Goal: Obtain resource: Download file/media

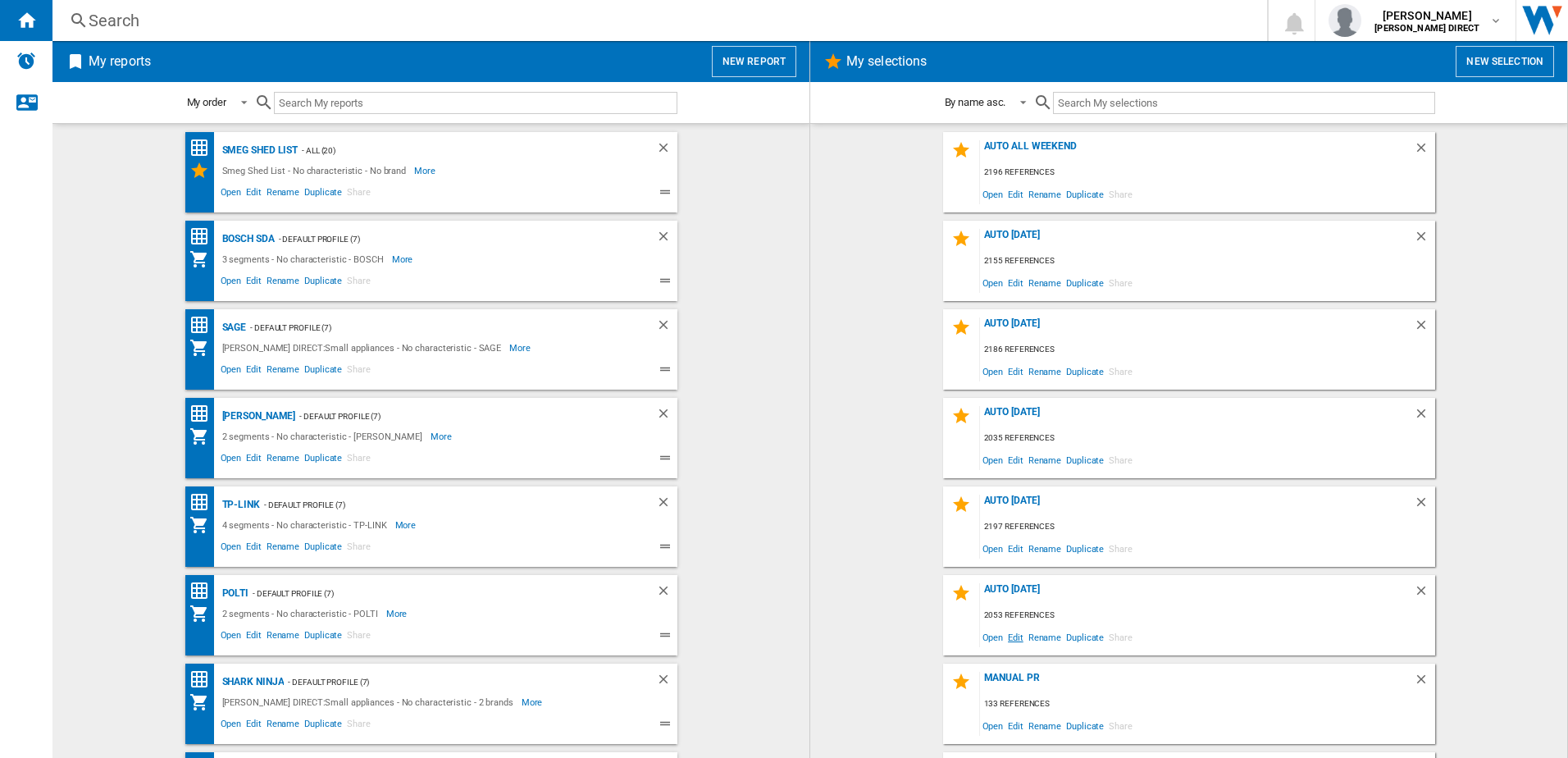
click at [1019, 641] on span "Edit" at bounding box center [1016, 637] width 21 height 22
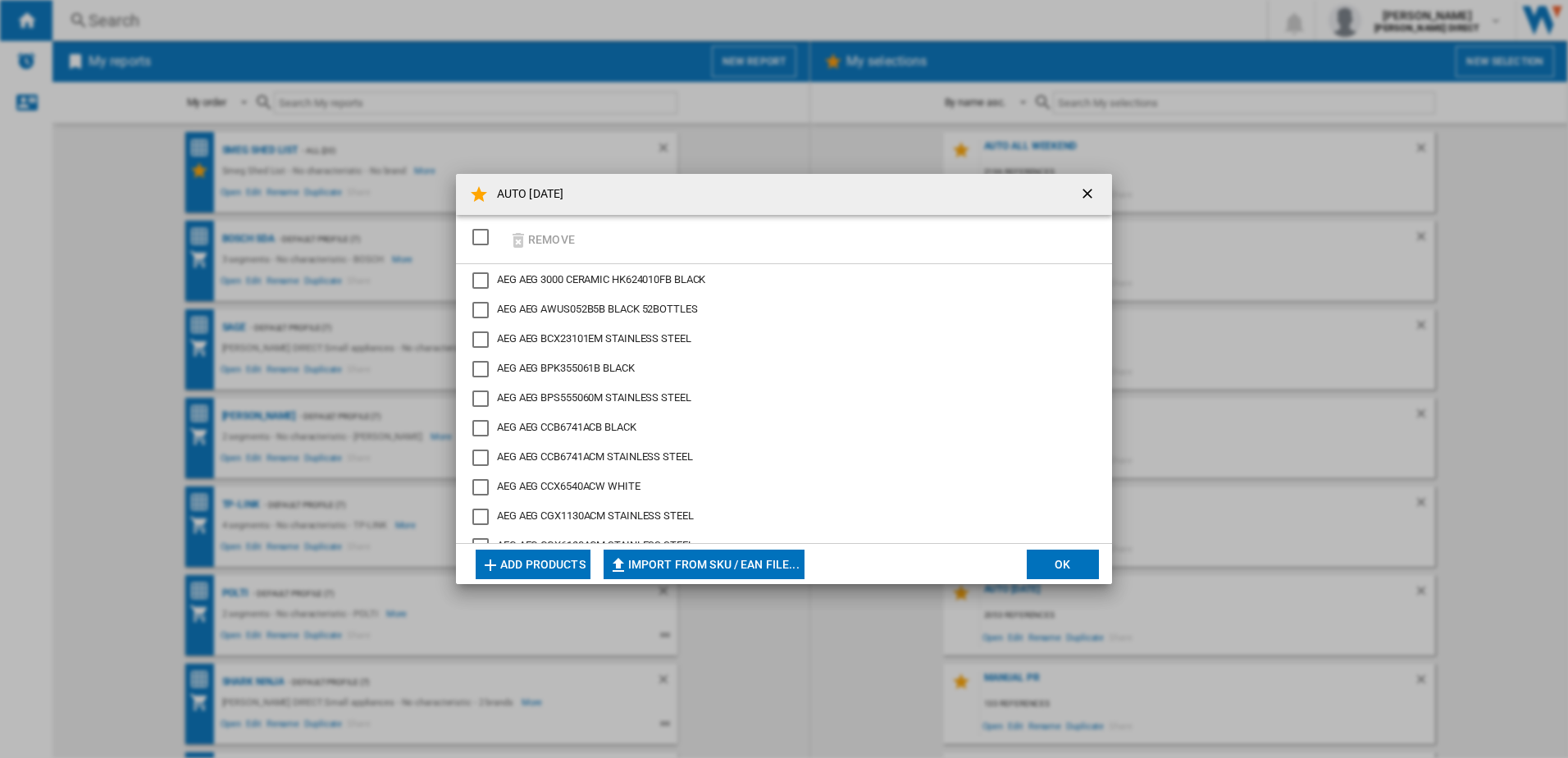
click at [473, 238] on div "SELECTIONS.EDITION_POPUP.SELECT_DESELECT" at bounding box center [480, 237] width 16 height 16
click at [534, 239] on button "Remove" at bounding box center [541, 238] width 77 height 39
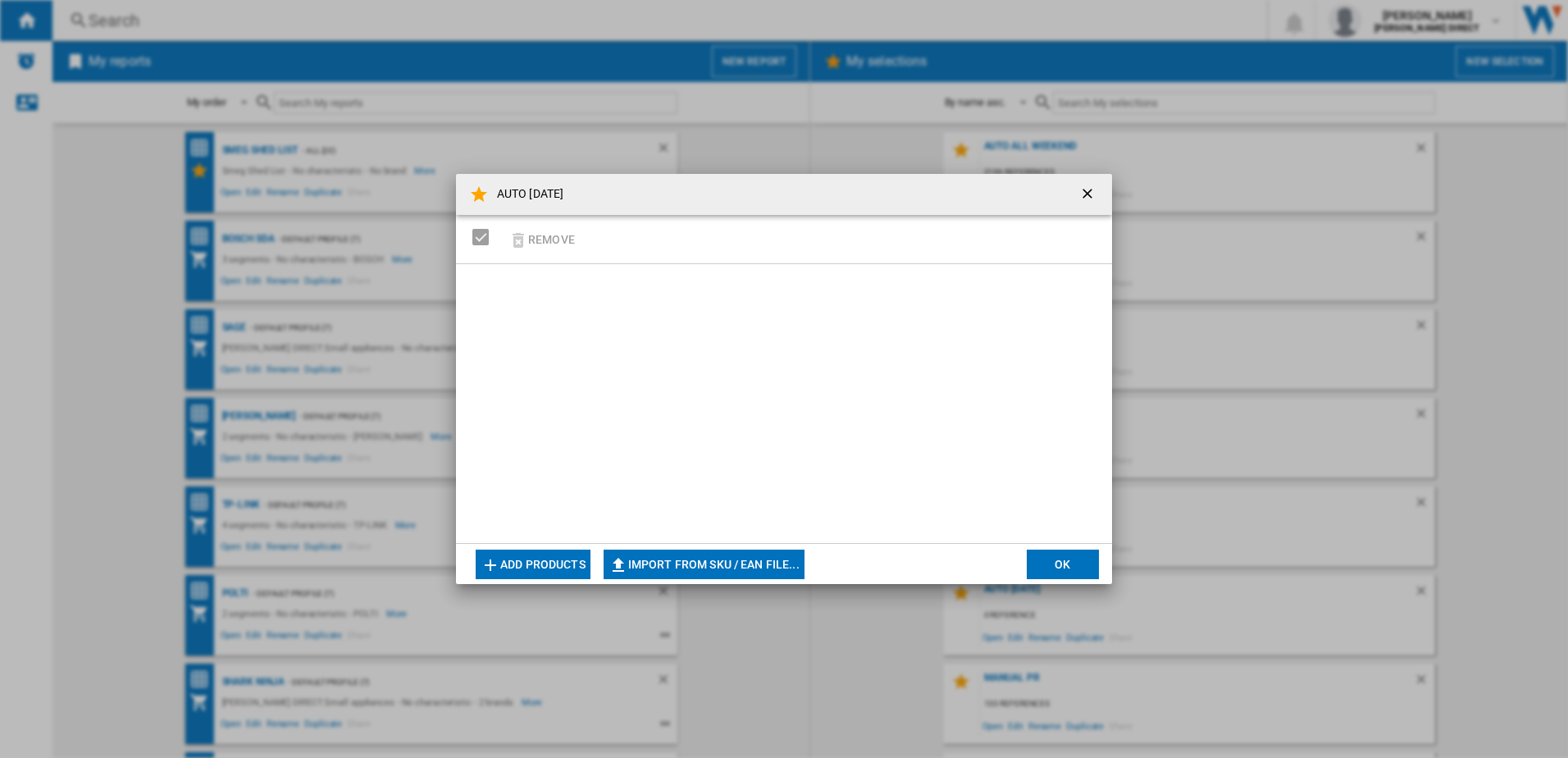
click at [652, 566] on button "Import from SKU / EAN file..." at bounding box center [704, 564] width 200 height 29
click at [717, 569] on button "Import from SKU / EAN file..." at bounding box center [704, 564] width 200 height 29
type input "**********"
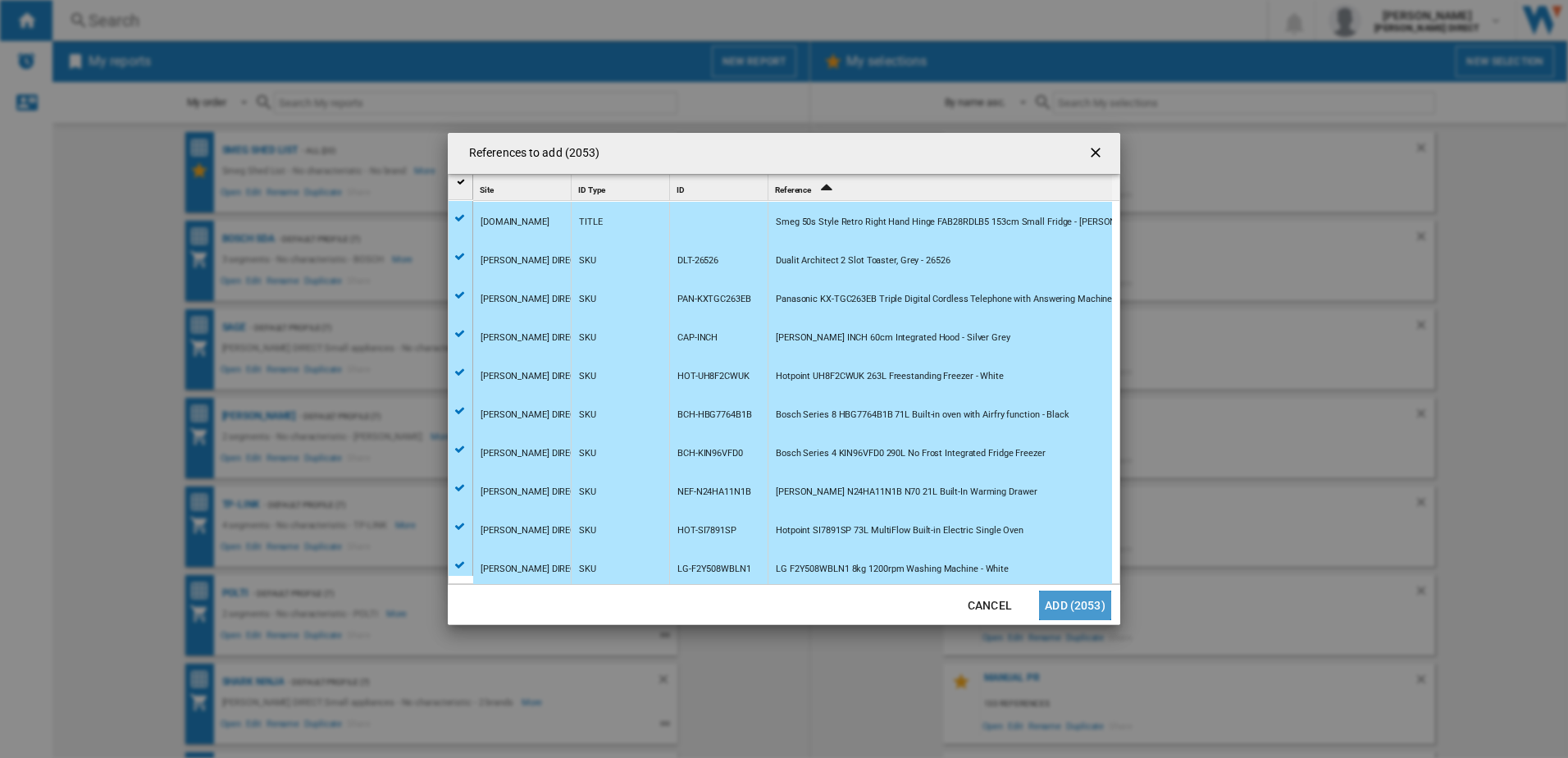
click at [1065, 608] on button "Add (2053)" at bounding box center [1075, 605] width 72 height 29
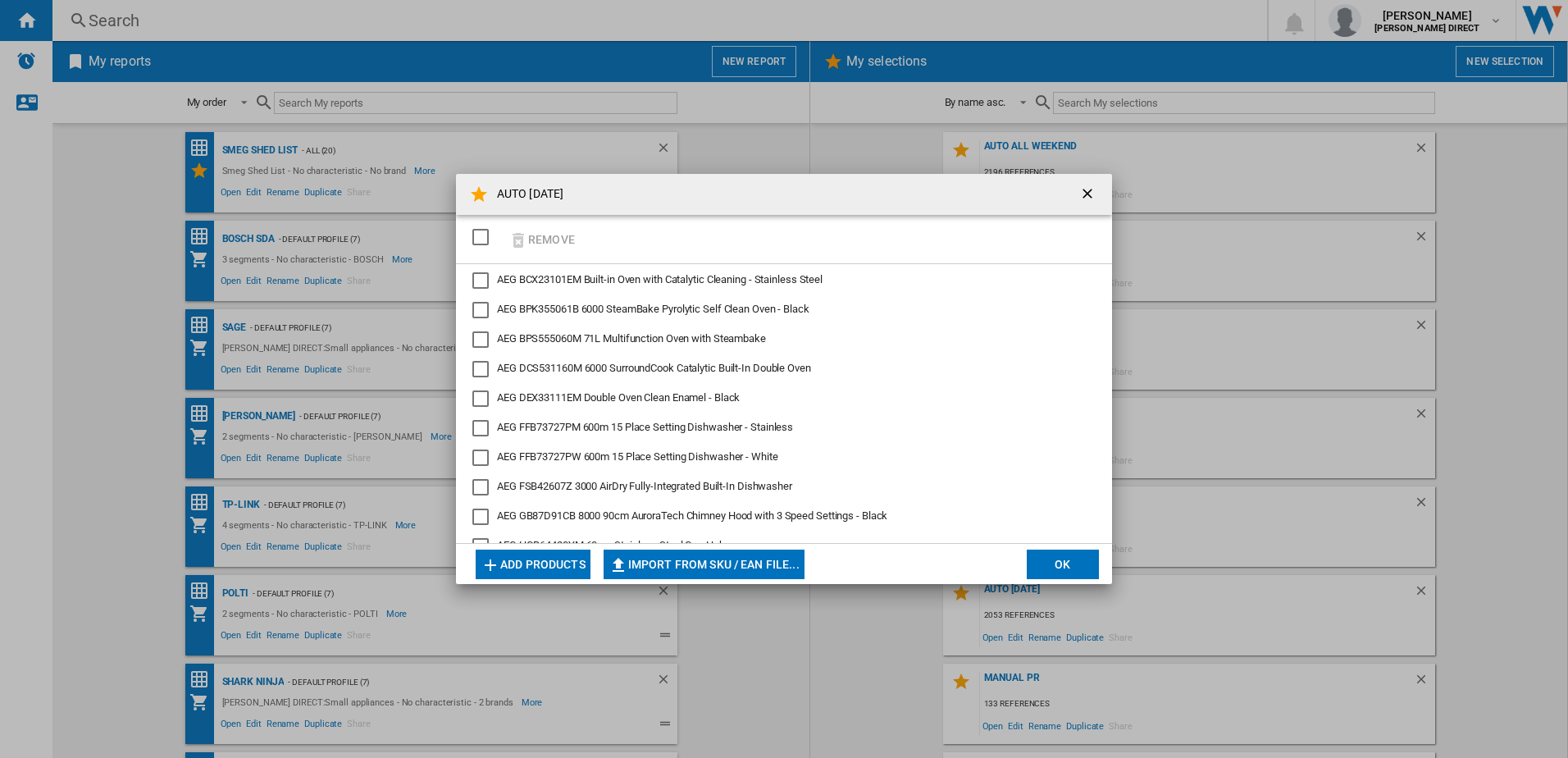
click at [1062, 566] on button "OK" at bounding box center [1063, 564] width 72 height 29
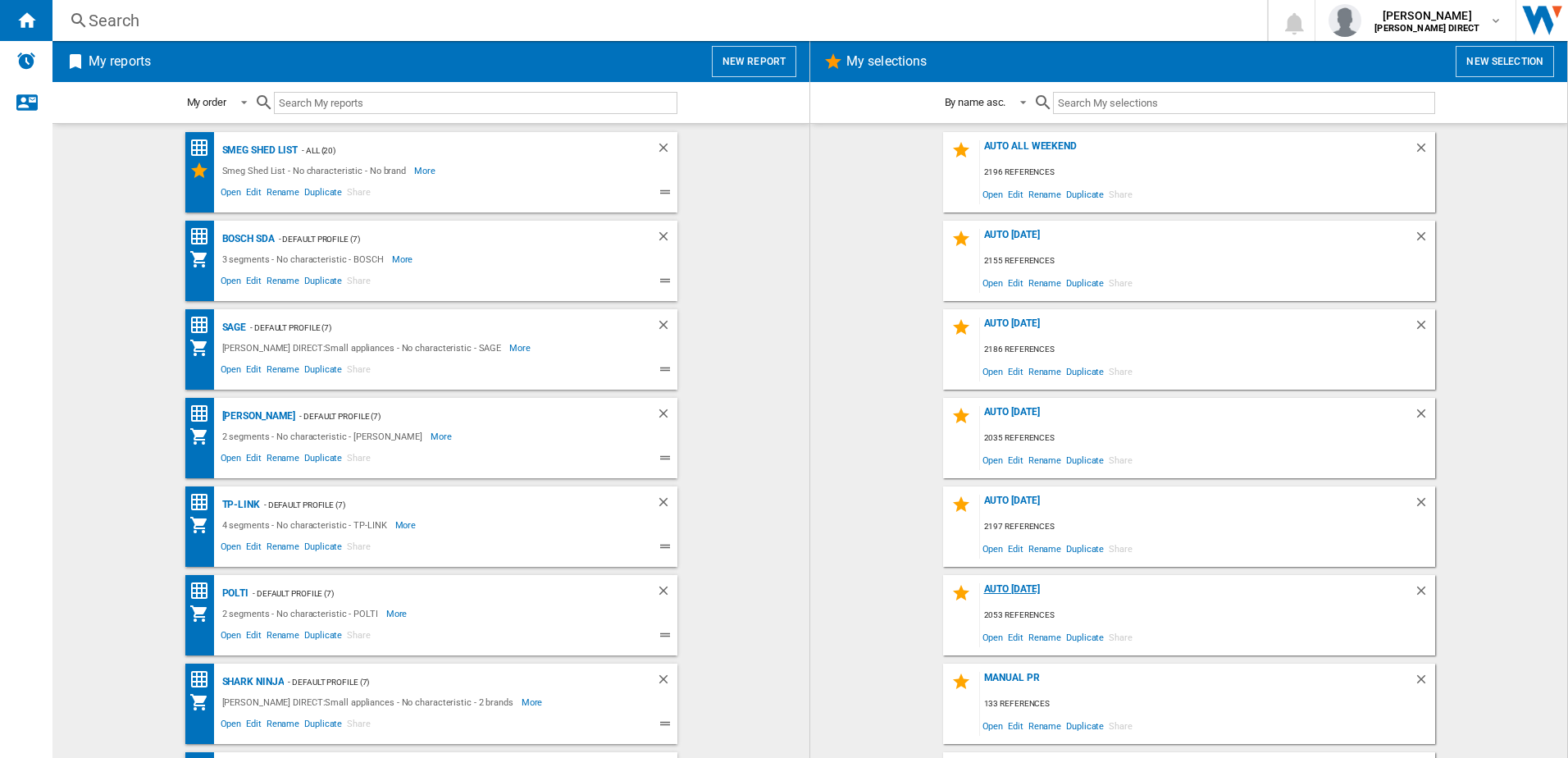
click at [1029, 585] on div "AUTO [DATE]" at bounding box center [1196, 594] width 434 height 22
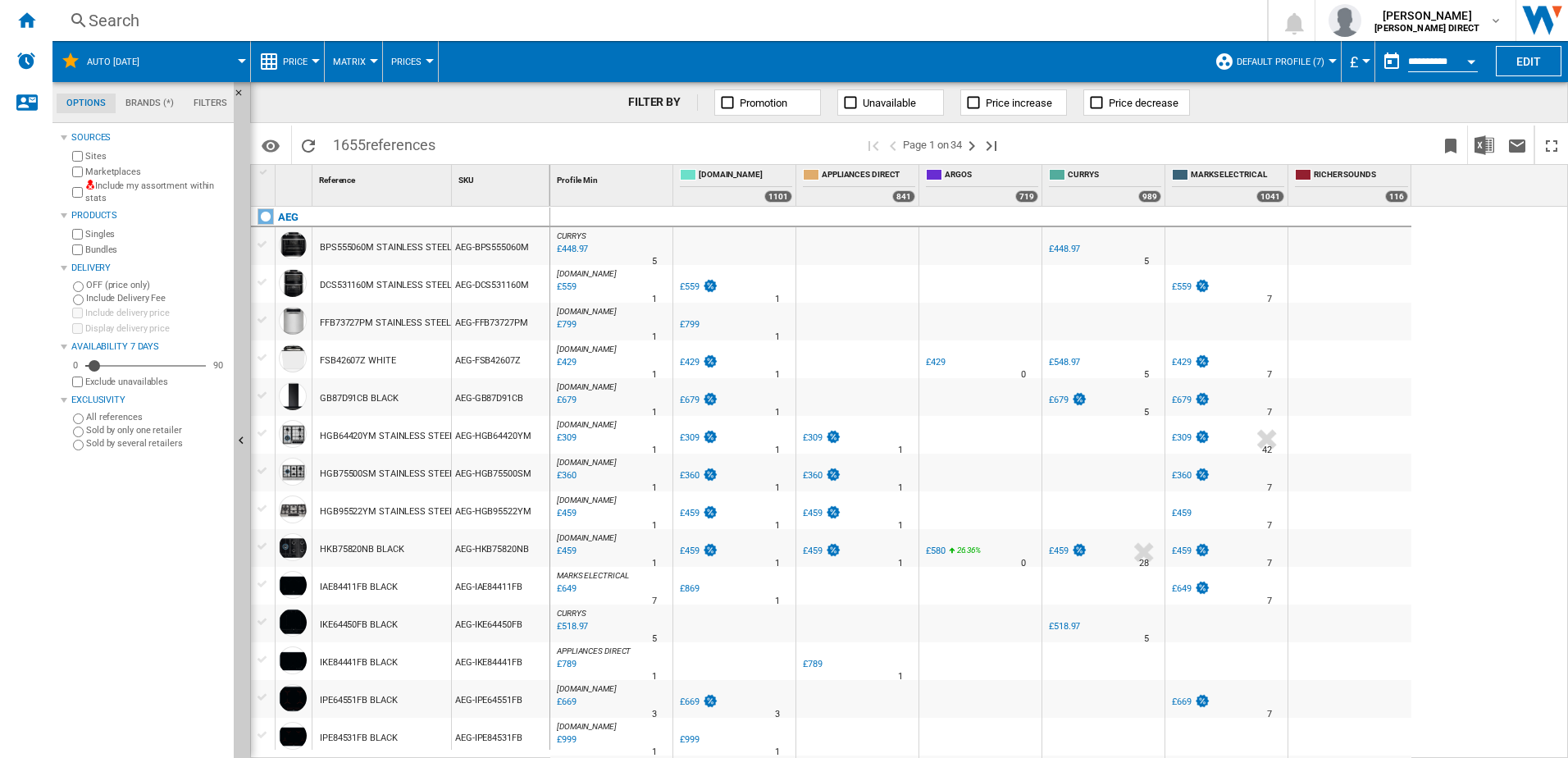
click at [149, 189] on label "Include my assortment within stats" at bounding box center [156, 192] width 142 height 26
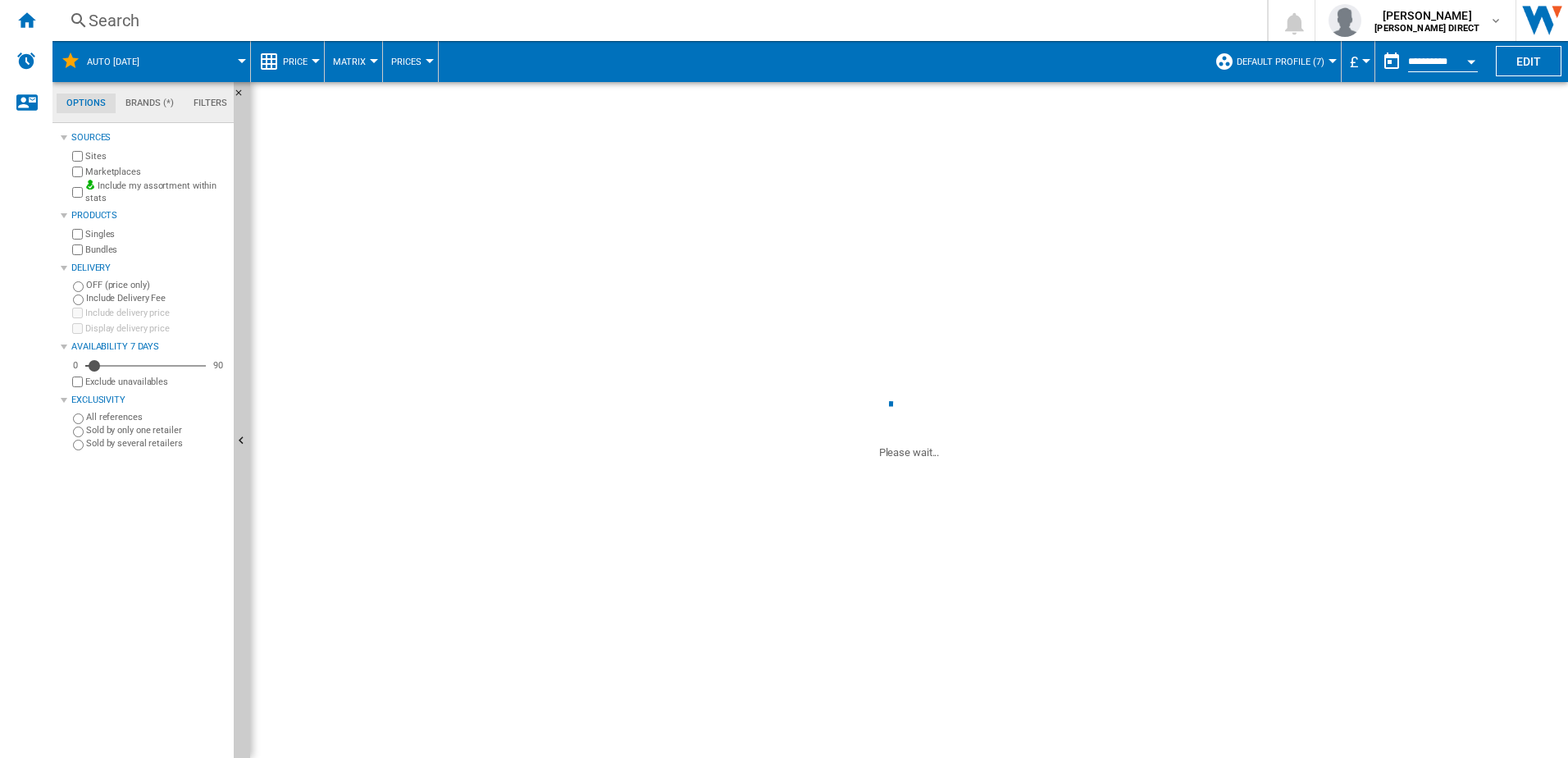
click at [96, 248] on label "Bundles" at bounding box center [156, 250] width 142 height 12
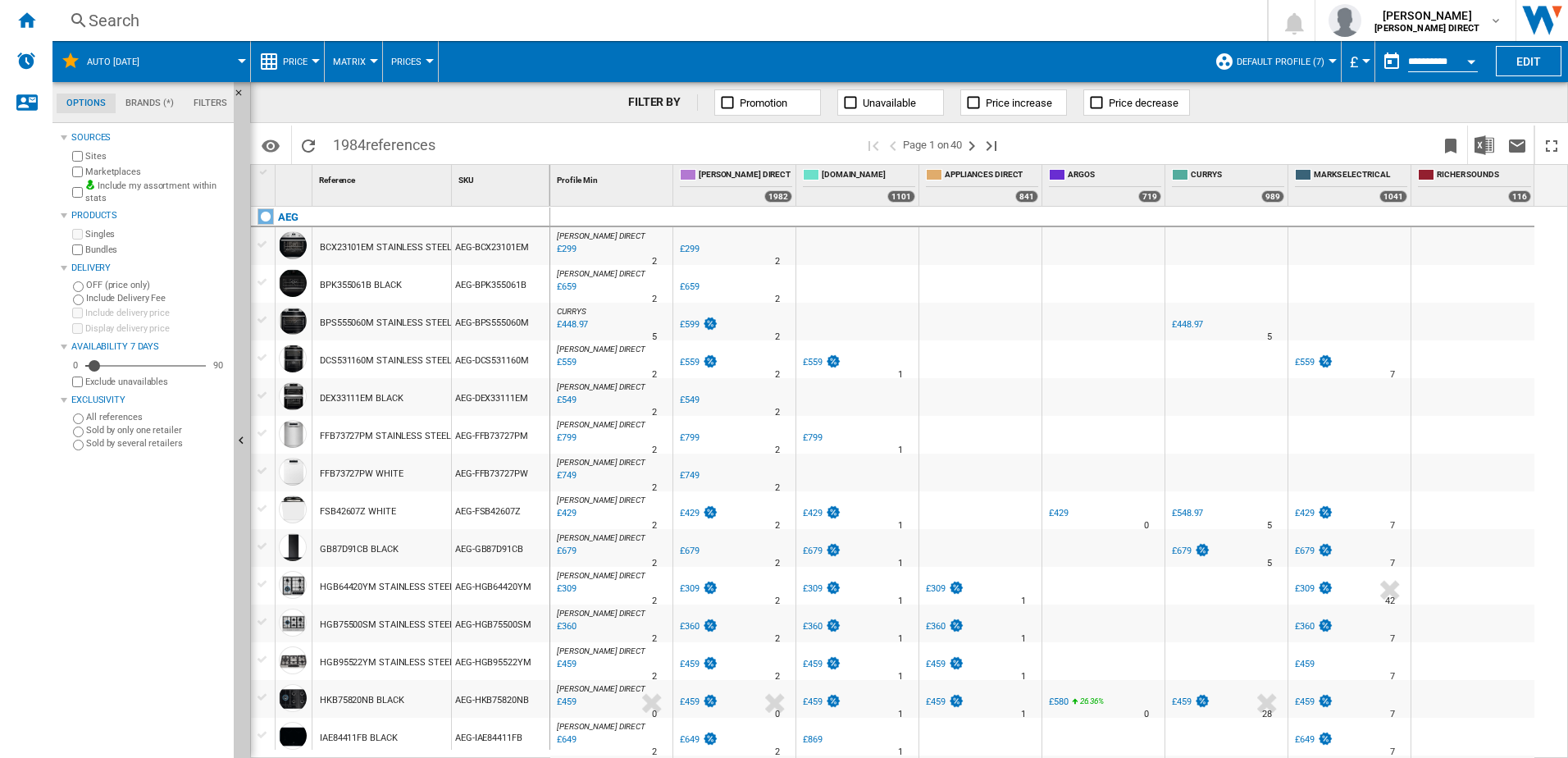
click at [106, 167] on label "Marketplaces" at bounding box center [156, 171] width 142 height 12
click at [1483, 149] on img "Download in Excel" at bounding box center [1484, 145] width 20 height 20
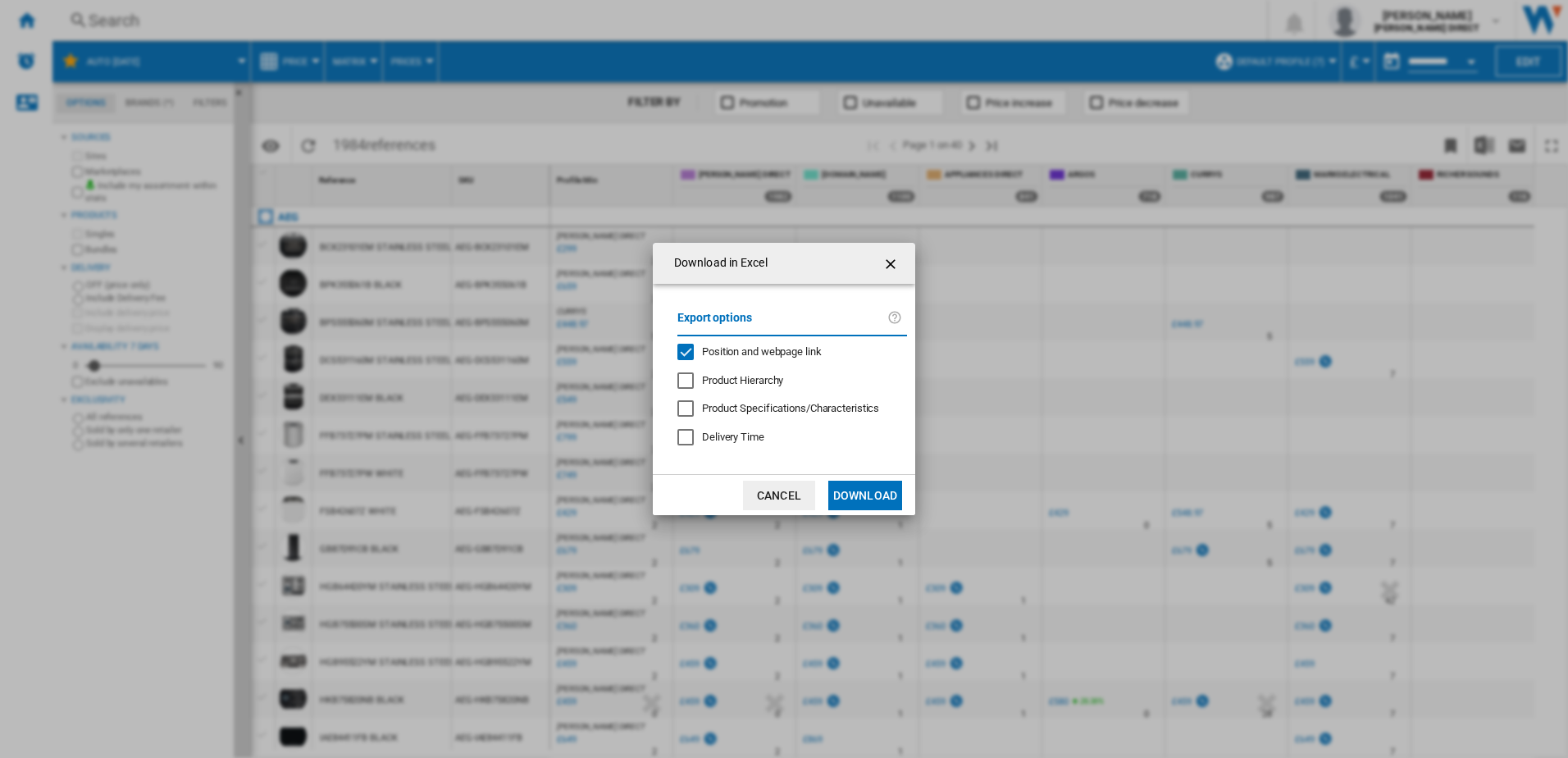
click at [725, 358] on span "Position and webpage link" at bounding box center [761, 351] width 120 height 12
click at [871, 496] on button "Download" at bounding box center [865, 495] width 74 height 29
